Goal: Check status: Check status

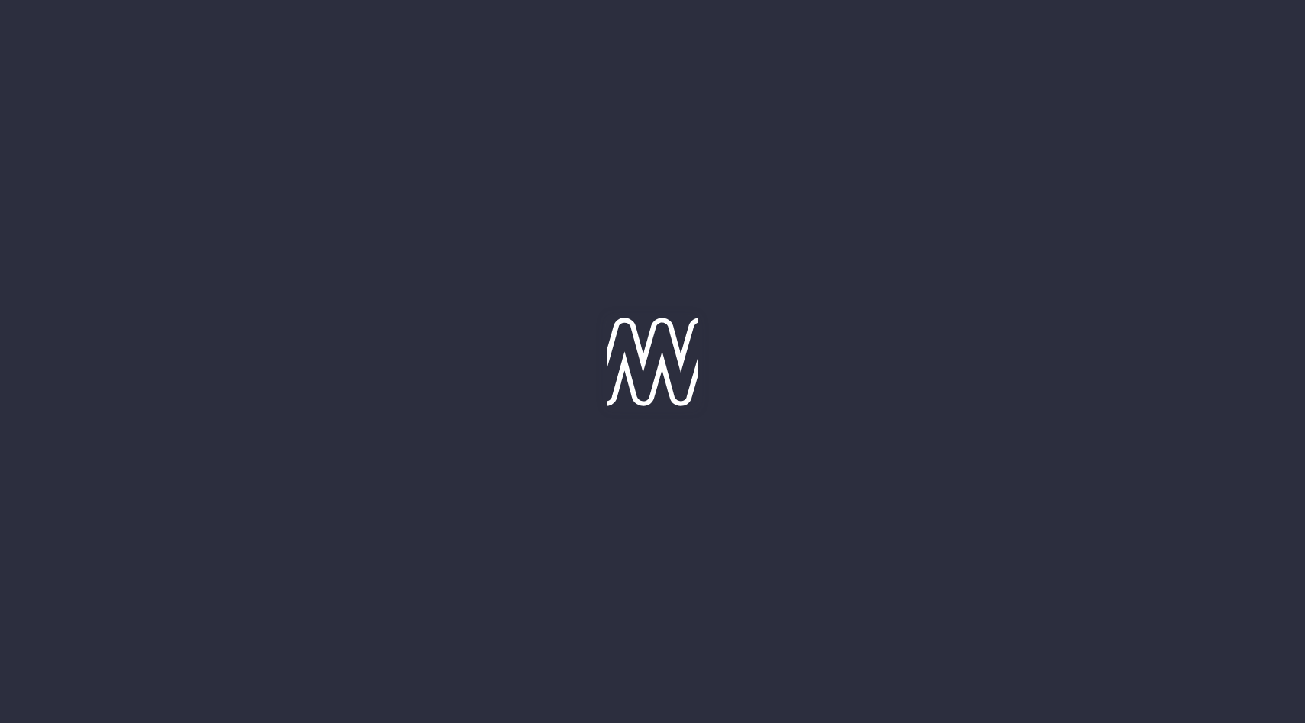
type input "[DATE]"
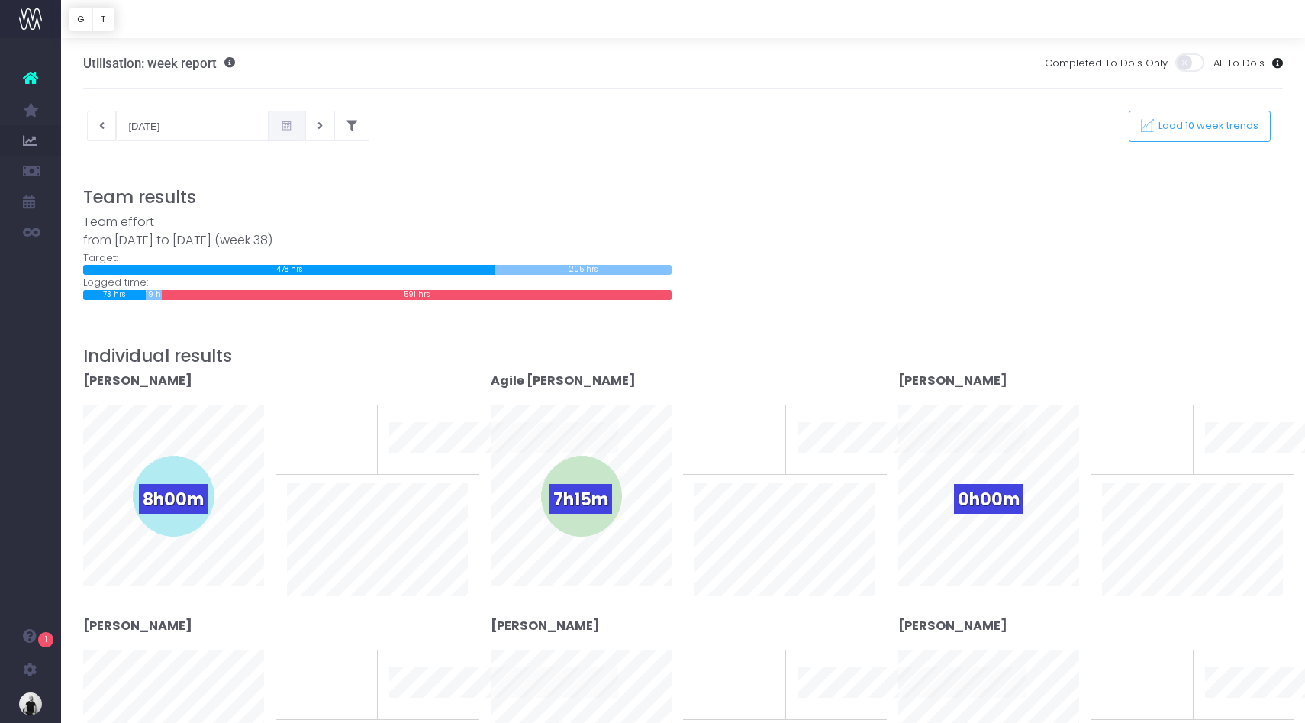
click at [472, 214] on div "Team effort from 15-09-2025 to 21-09-2025 (week 38)" at bounding box center [377, 231] width 588 height 37
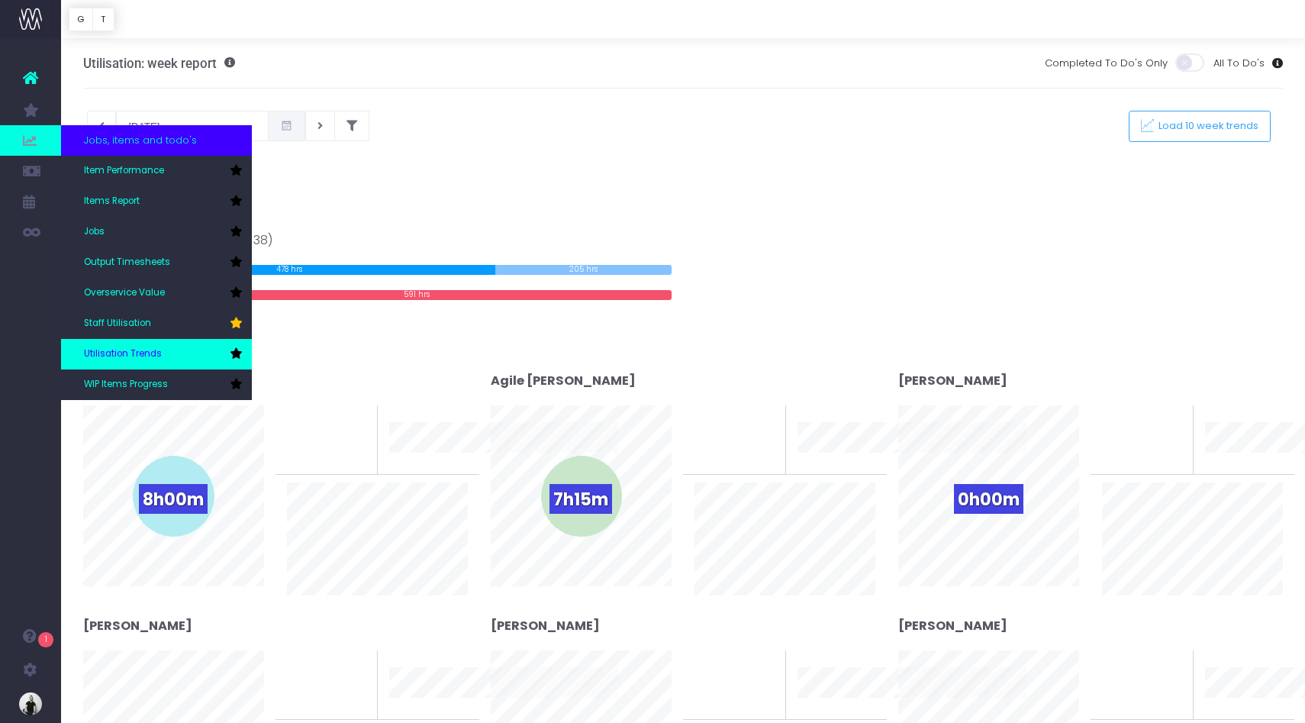
click at [135, 352] on span "Utilisation Trends" at bounding box center [123, 354] width 78 height 14
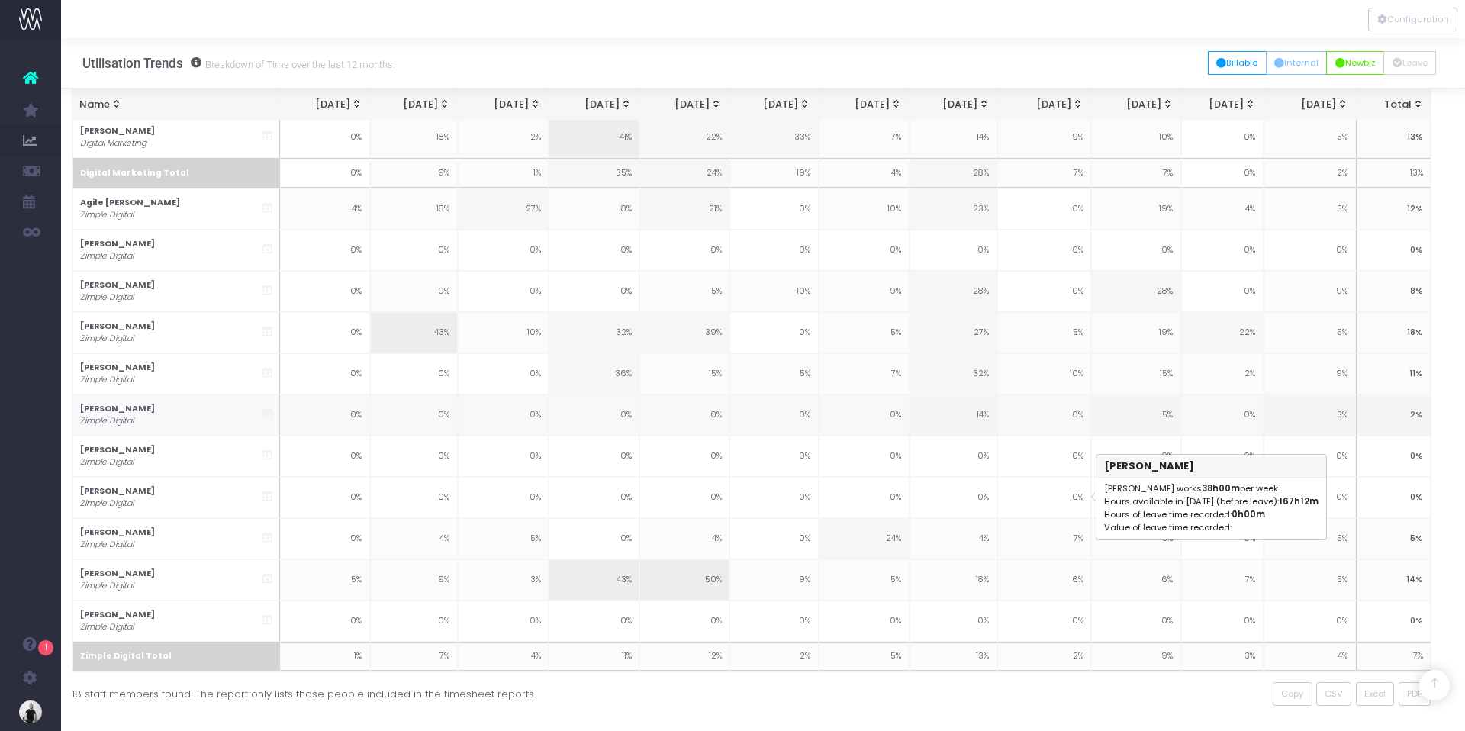
scroll to position [417, 11]
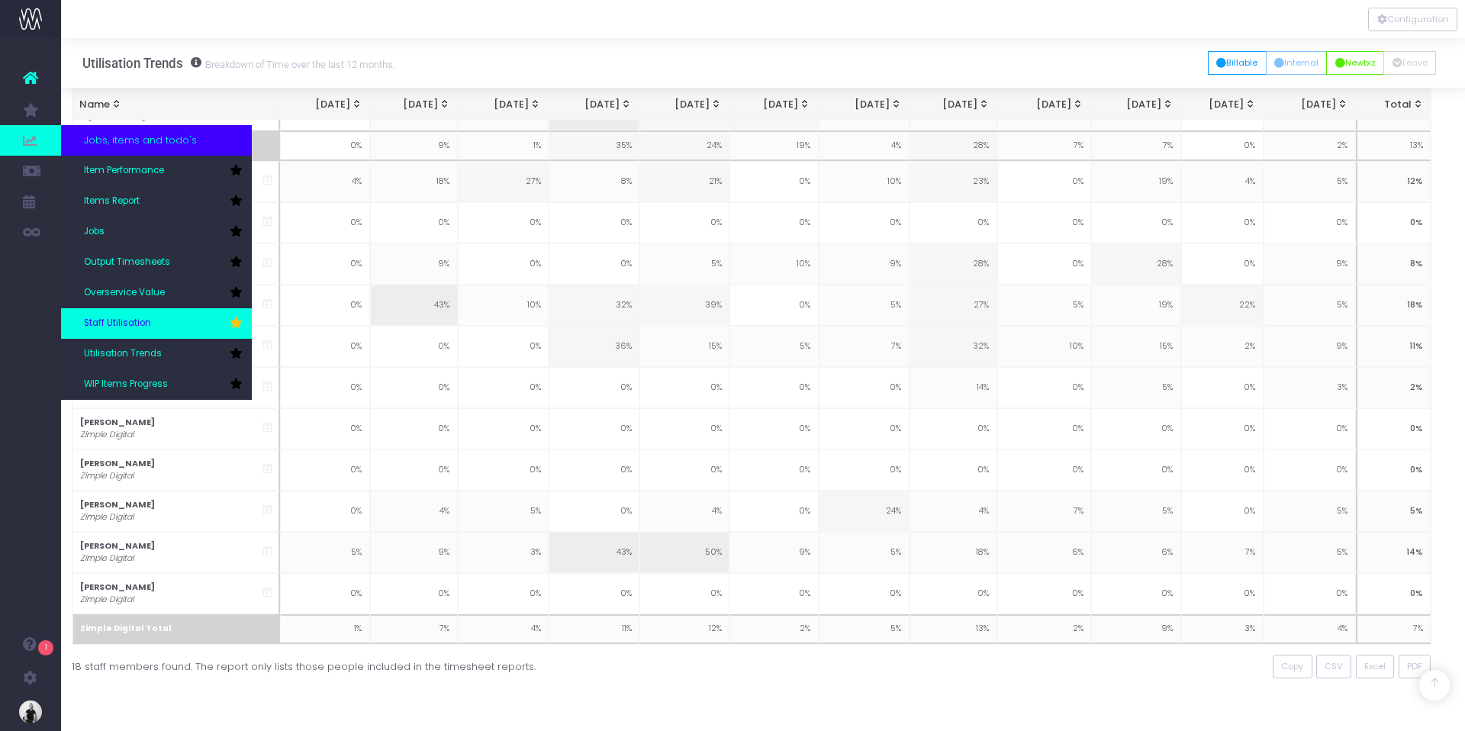
click at [136, 320] on span "Staff Utilisation" at bounding box center [117, 324] width 67 height 14
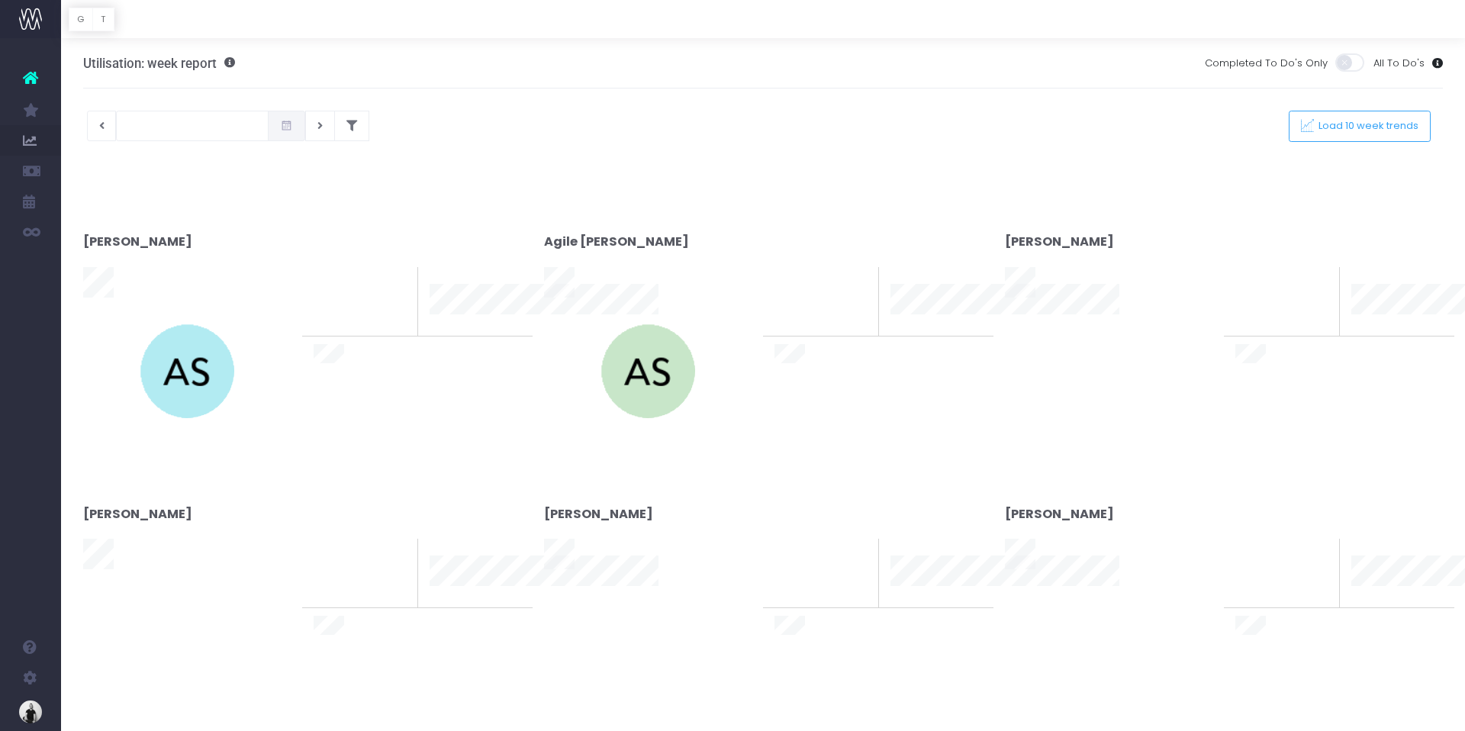
type input "[DATE]"
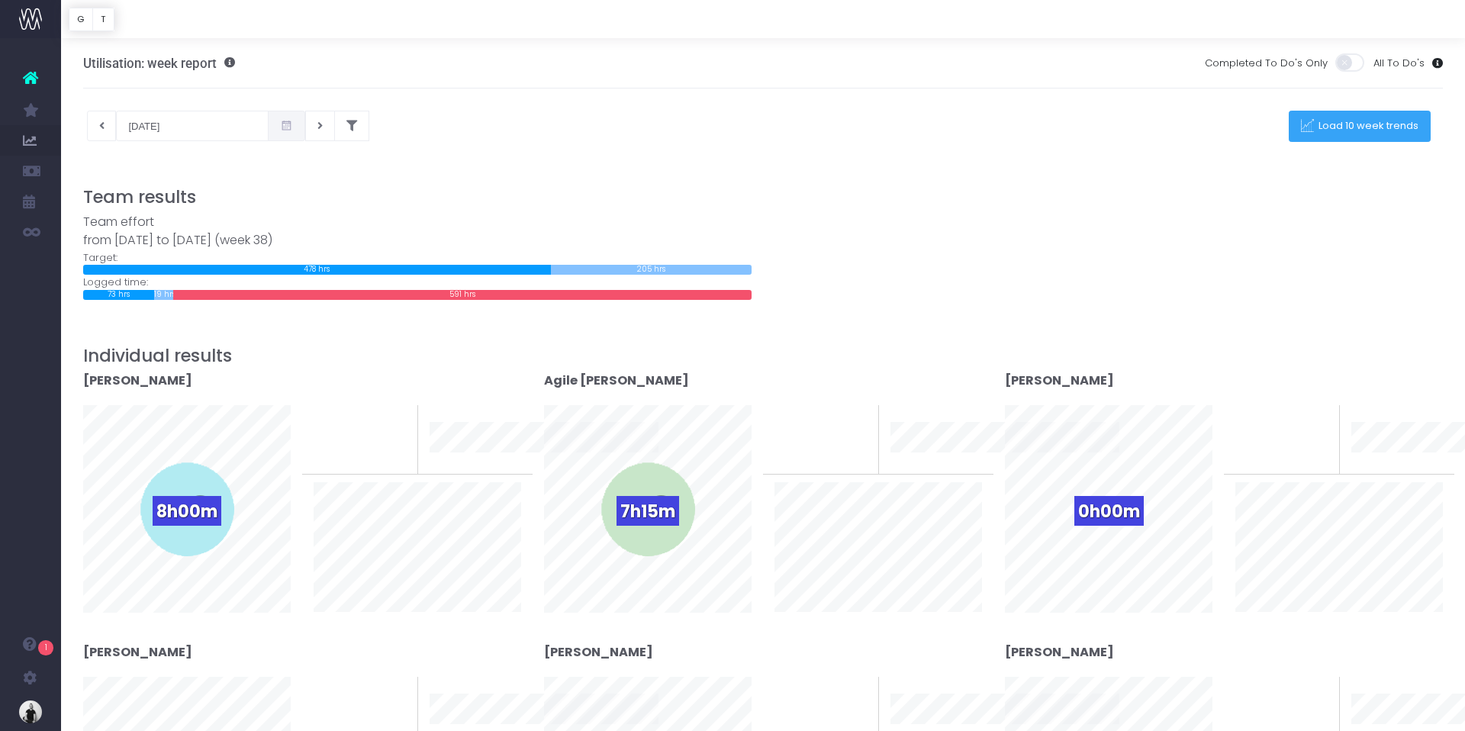
click at [1358, 137] on button "Load 10 week trends" at bounding box center [1360, 126] width 142 height 31
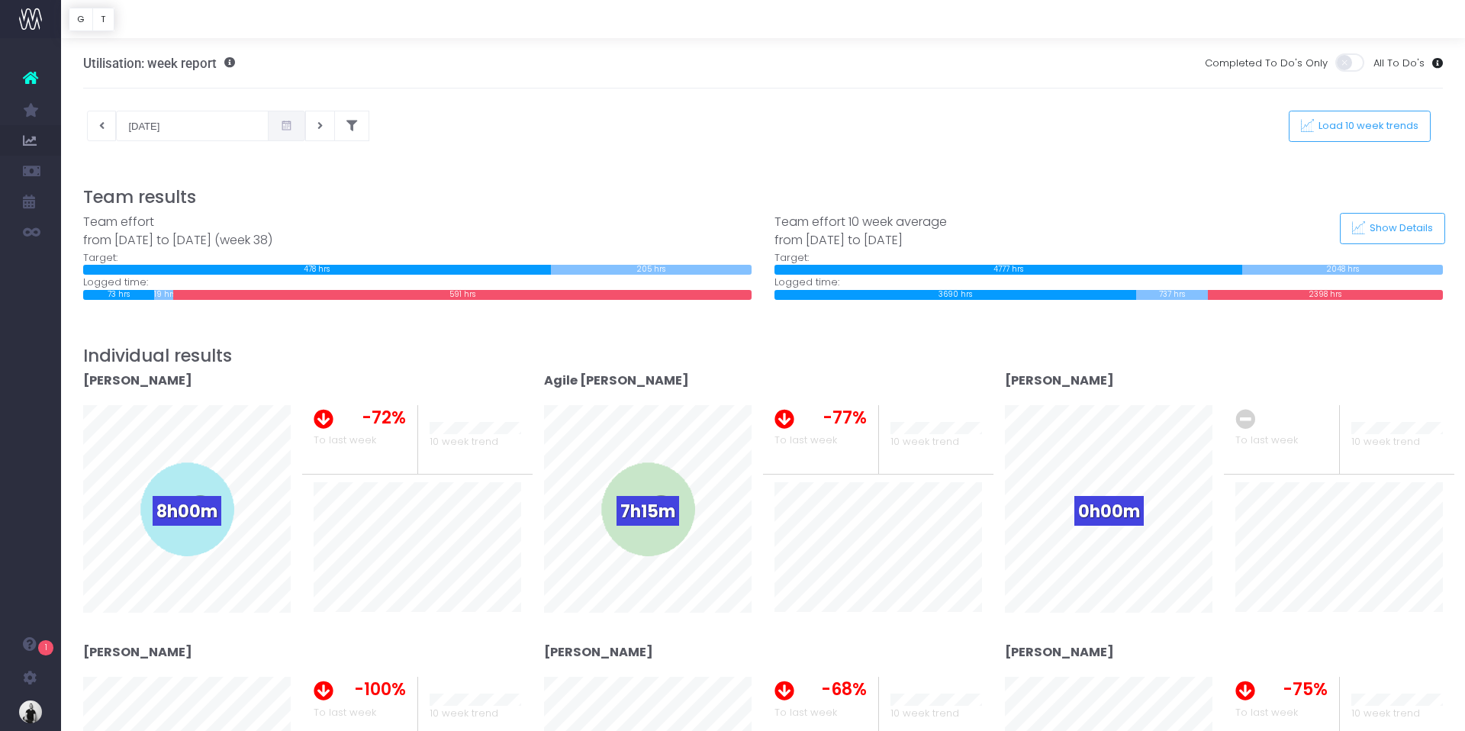
click at [1199, 227] on div "Team effort 10 week average from 07-07-2025 to 21-09-2025" at bounding box center [1108, 231] width 668 height 37
click at [1352, 130] on span "Load 10 week trends" at bounding box center [1366, 126] width 105 height 13
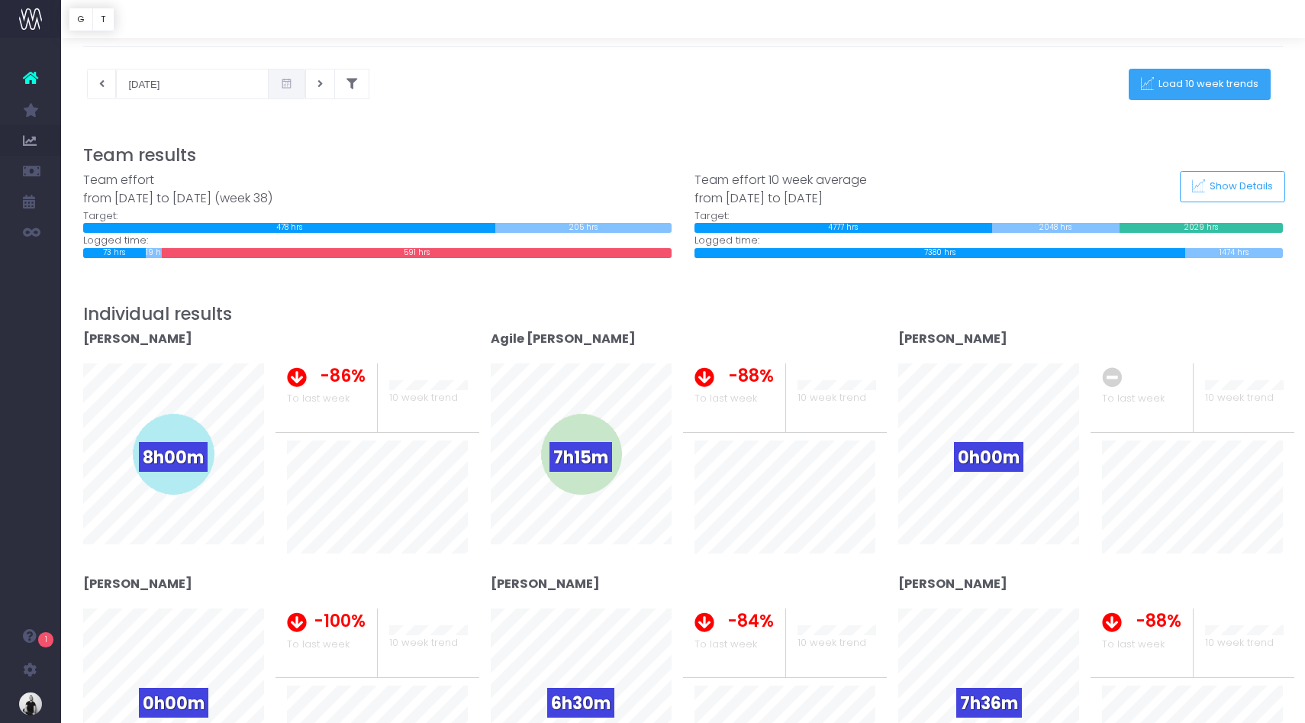
scroll to position [76, 0]
